Goal: Information Seeking & Learning: Find specific fact

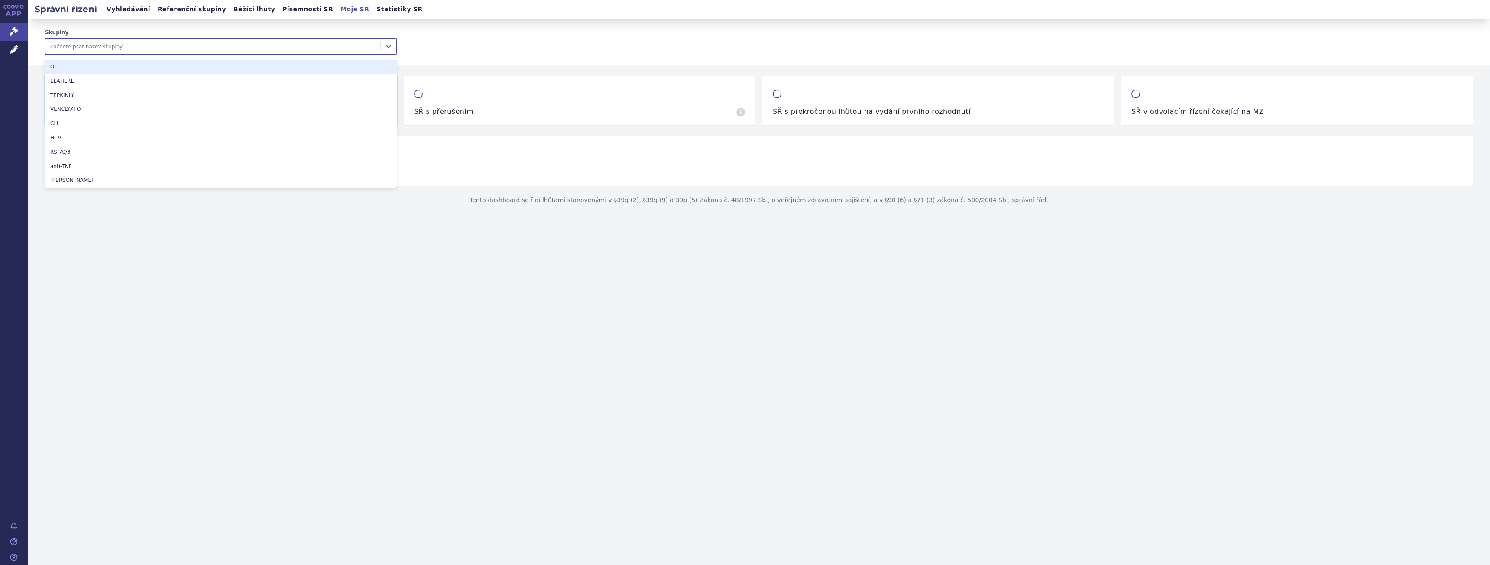
click at [136, 49] on div at bounding box center [213, 46] width 326 height 10
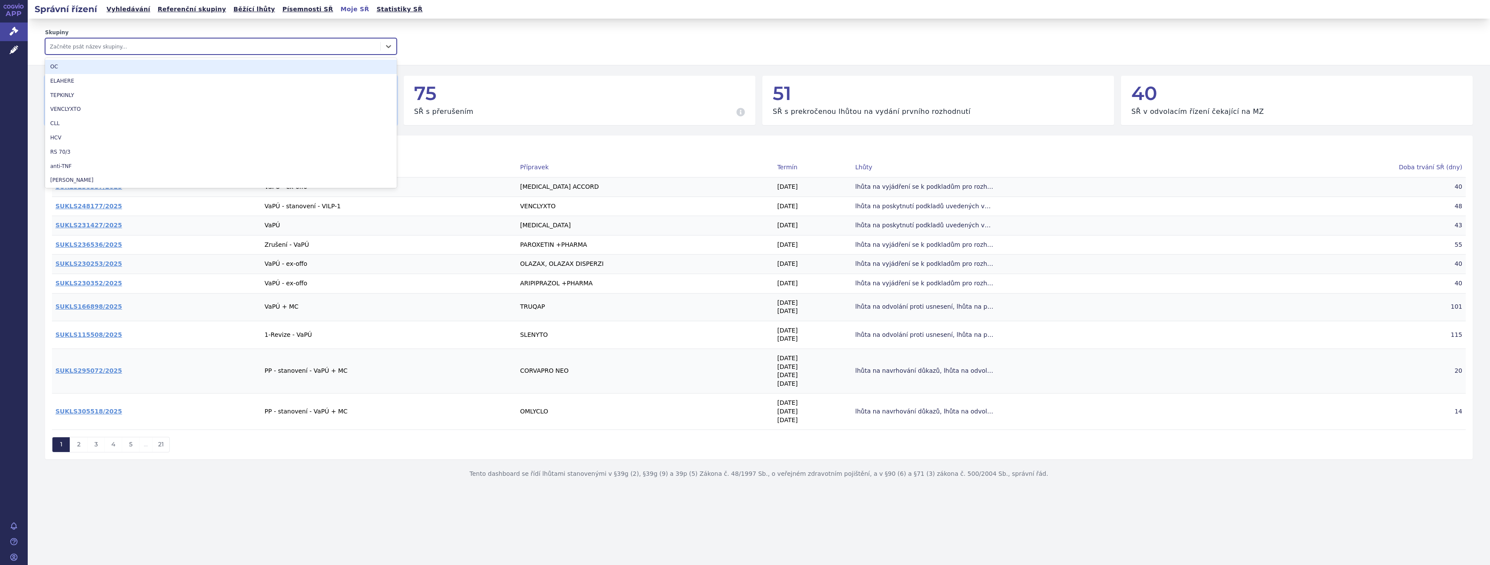
click at [107, 12] on link "Vyhledávání" at bounding box center [128, 9] width 49 height 12
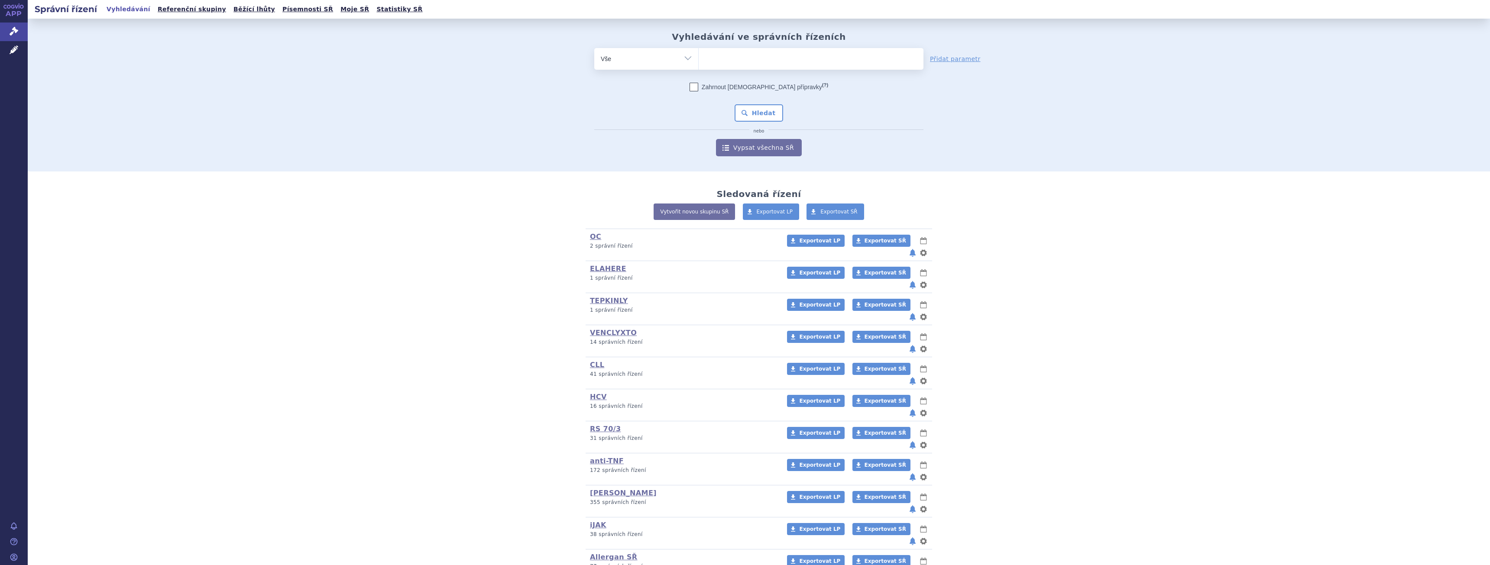
click at [729, 62] on ul at bounding box center [811, 57] width 225 height 18
click at [699, 62] on select at bounding box center [698, 59] width 0 height 22
type input "el"
type input "ela"
type input "elahe"
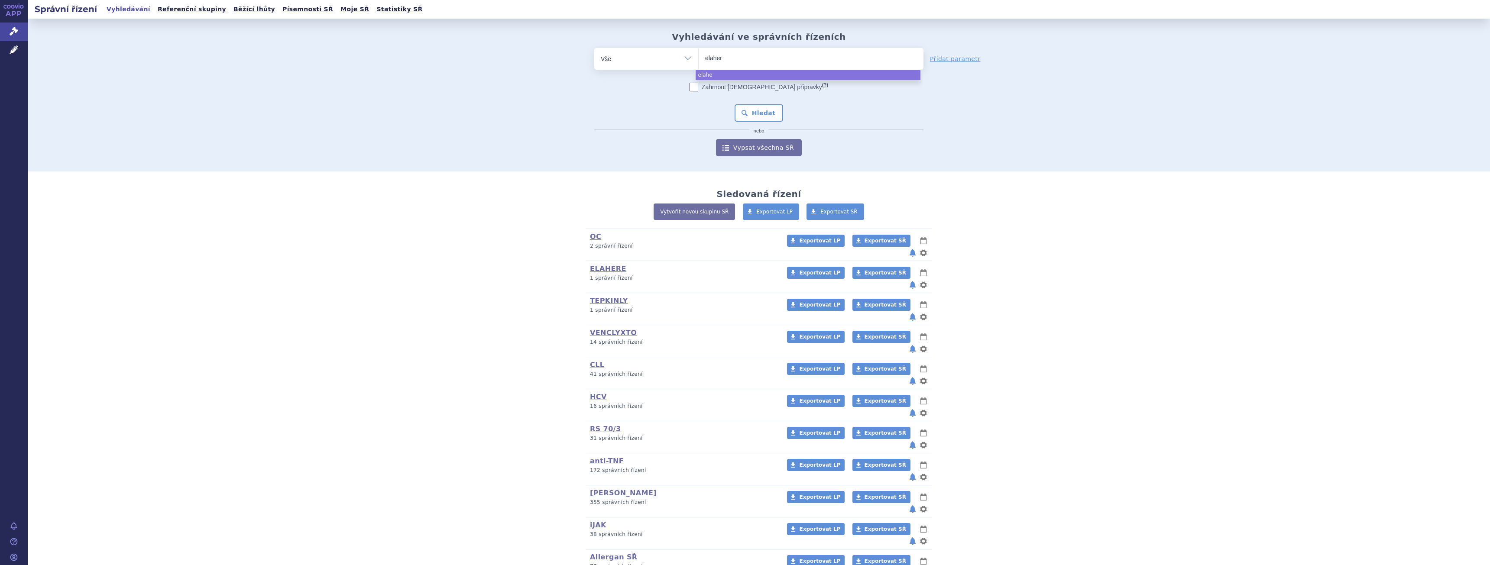
type input "elahere"
select select "elahere"
click at [774, 107] on button "Hledat" at bounding box center [759, 112] width 49 height 17
